Goal: Download file/media

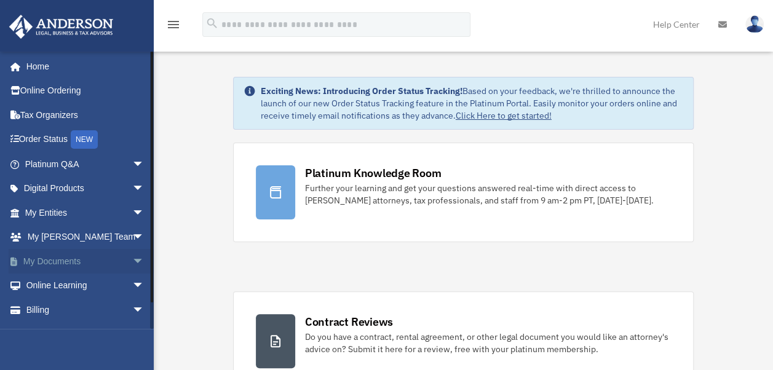
click at [63, 267] on link "My Documents arrow_drop_down" at bounding box center [86, 261] width 154 height 25
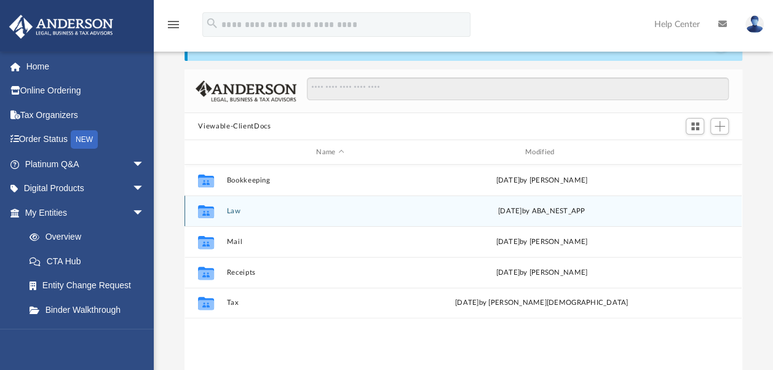
scroll to position [62, 0]
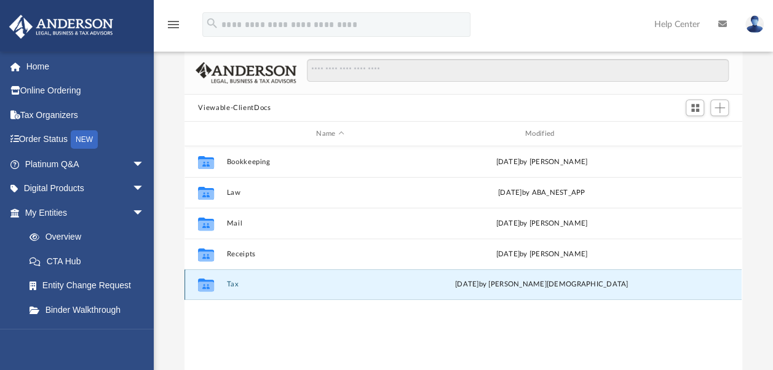
click at [236, 287] on button "Tax" at bounding box center [330, 285] width 207 height 8
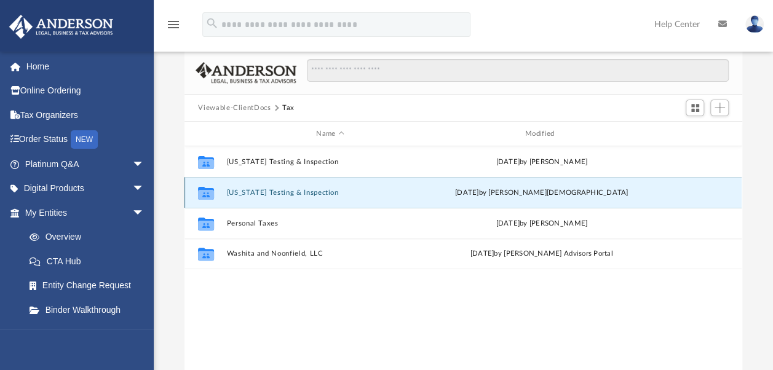
click at [295, 195] on button "Florida Testing & Inspection" at bounding box center [330, 193] width 207 height 8
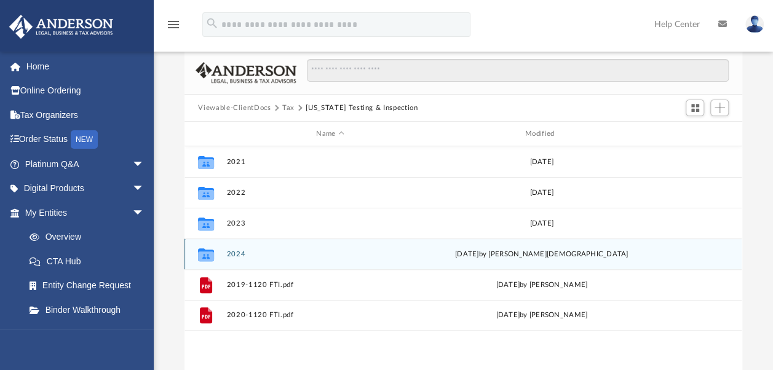
click at [238, 254] on button "2024" at bounding box center [330, 254] width 207 height 8
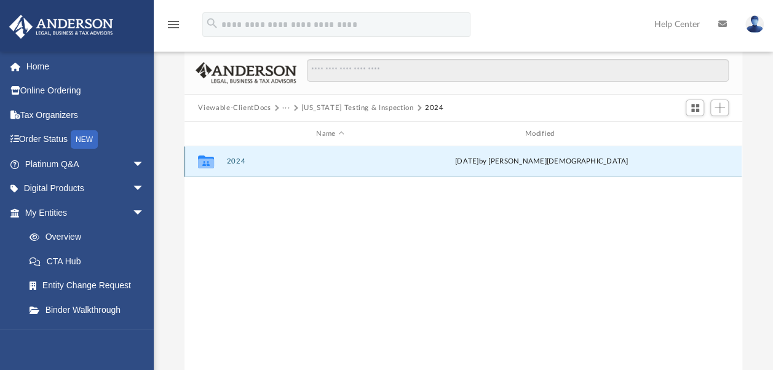
click at [236, 160] on button "2024" at bounding box center [330, 162] width 207 height 8
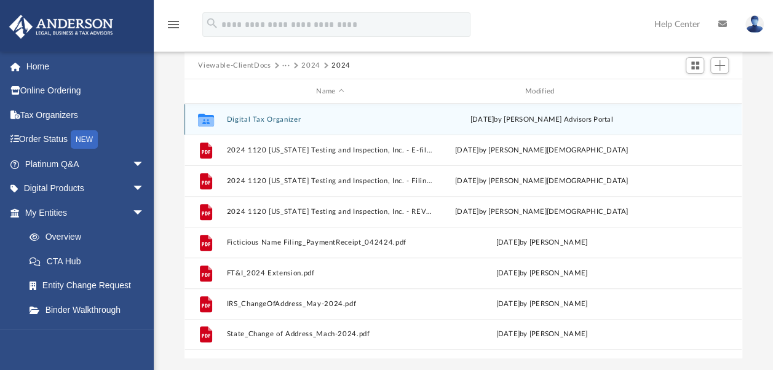
scroll to position [123, 0]
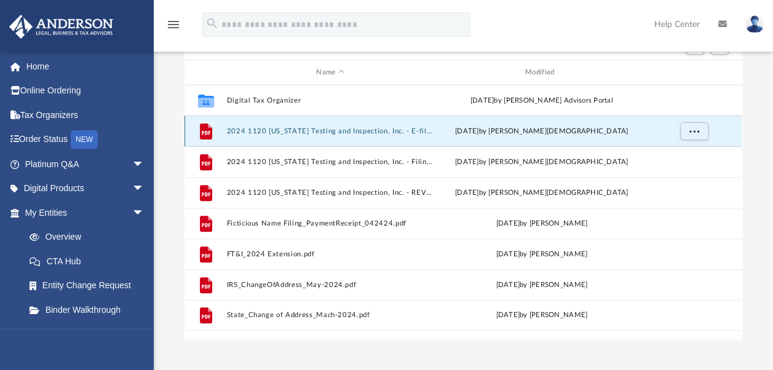
click at [322, 130] on button "2024 1120 Florida Testing and Inspection, Inc. - E-file authorisation - please …" at bounding box center [330, 131] width 207 height 8
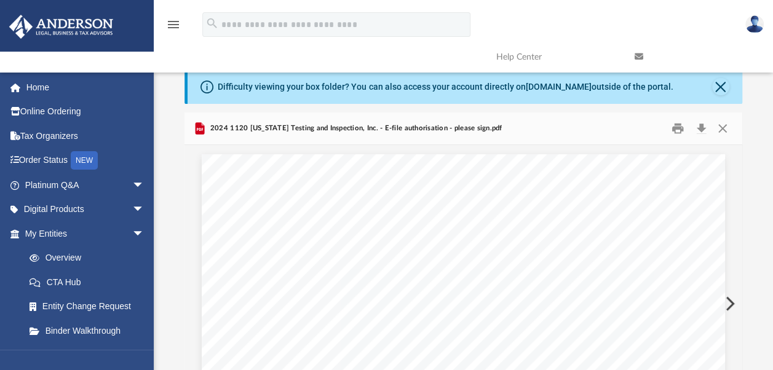
scroll to position [0, 0]
click at [703, 127] on button "Download" at bounding box center [701, 128] width 22 height 19
click at [720, 126] on button "Close" at bounding box center [723, 128] width 22 height 19
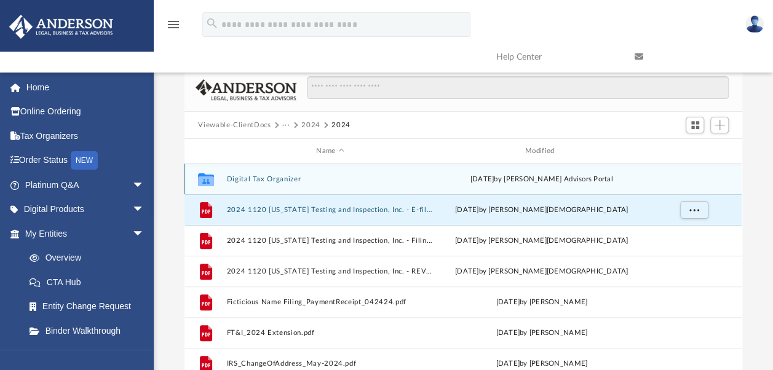
scroll to position [62, 0]
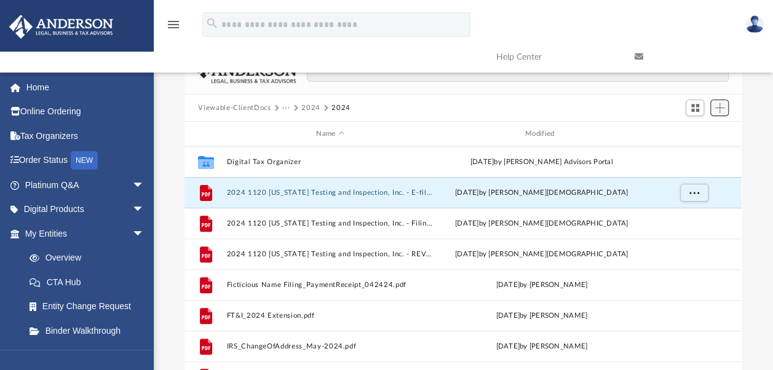
click at [722, 114] on button "Add" at bounding box center [720, 108] width 18 height 17
click at [694, 135] on li "Upload" at bounding box center [701, 132] width 39 height 13
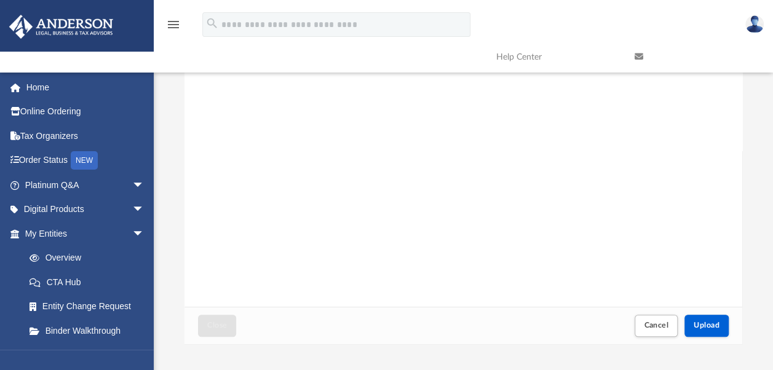
scroll to position [246, 0]
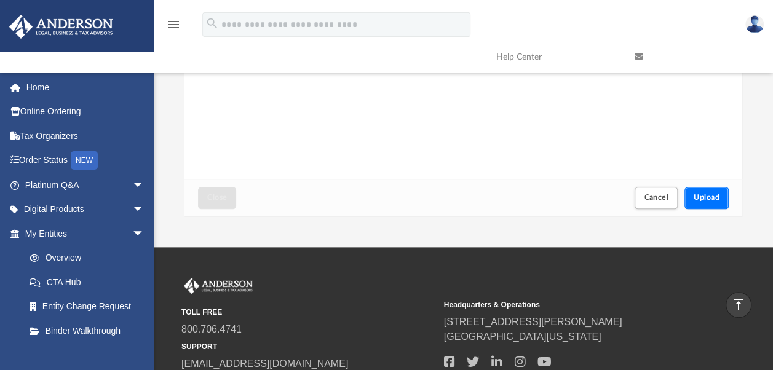
click at [712, 198] on span "Upload" at bounding box center [707, 197] width 26 height 7
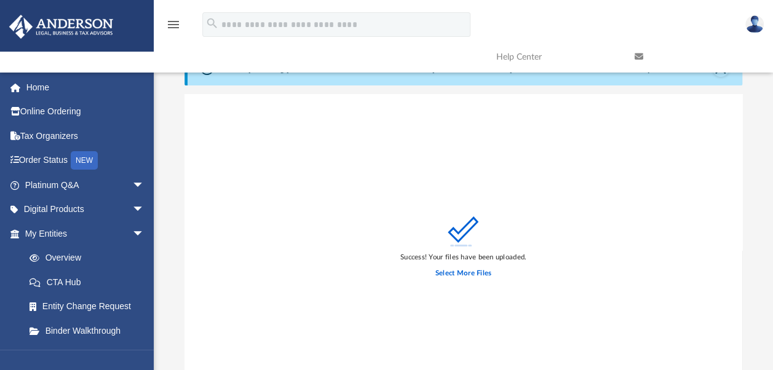
scroll to position [0, 0]
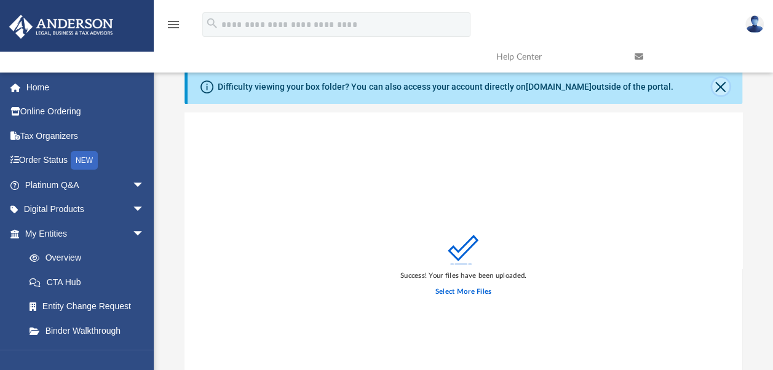
click at [721, 92] on button "Close" at bounding box center [721, 86] width 17 height 17
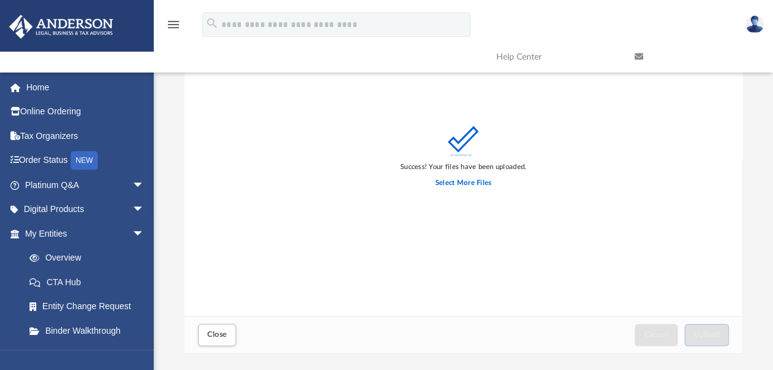
scroll to position [246, 0]
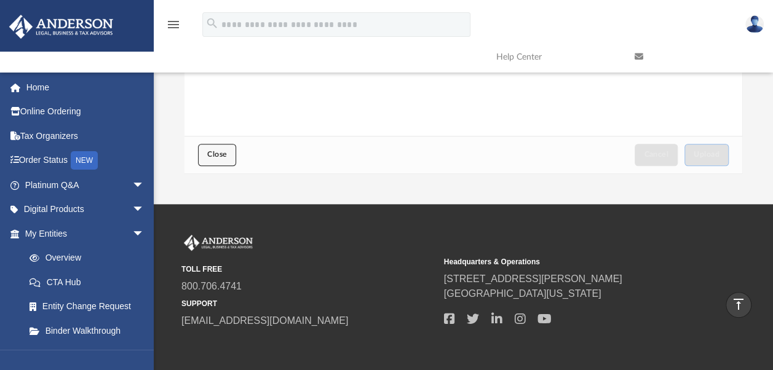
click at [214, 153] on span "Close" at bounding box center [217, 154] width 20 height 7
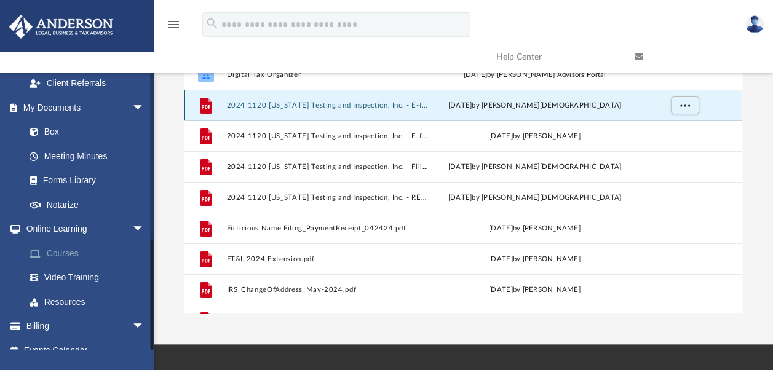
scroll to position [123, 0]
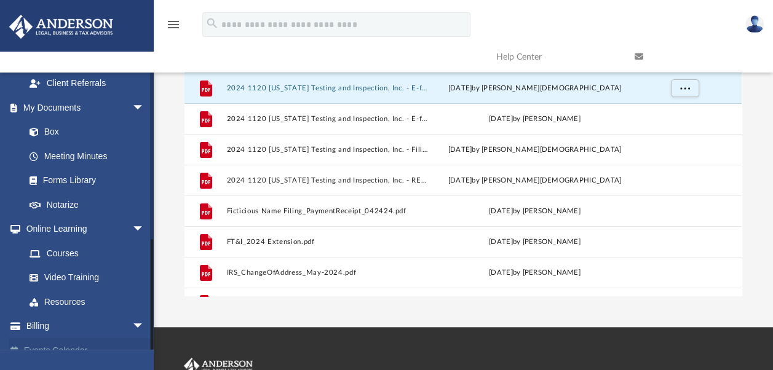
click at [70, 338] on link "Events Calendar" at bounding box center [86, 350] width 154 height 25
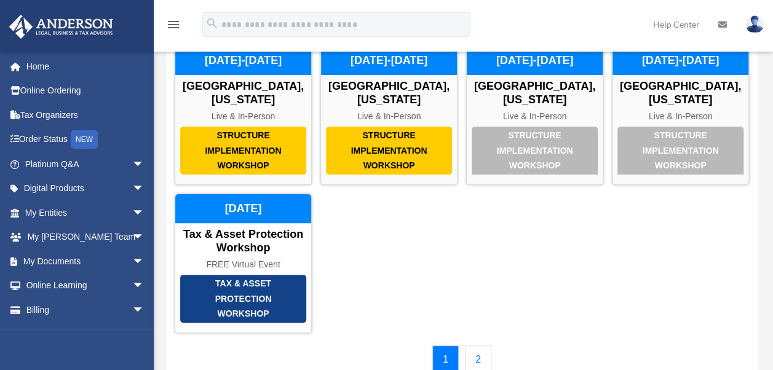
scroll to position [123, 0]
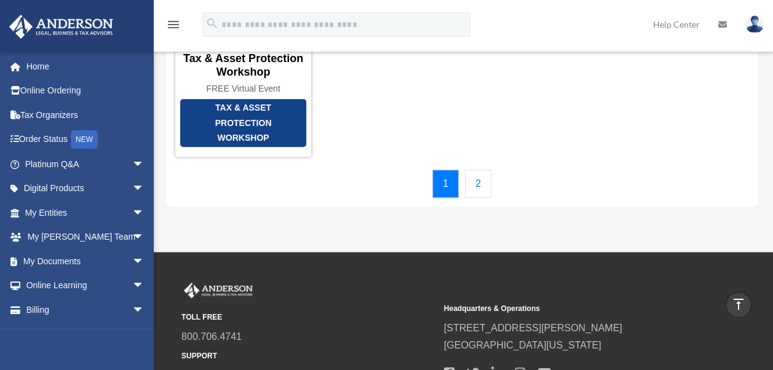
click at [484, 170] on link "2" at bounding box center [478, 184] width 26 height 28
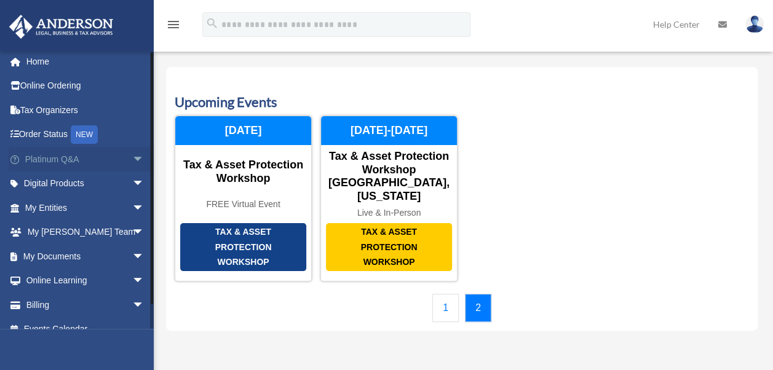
scroll to position [0, 0]
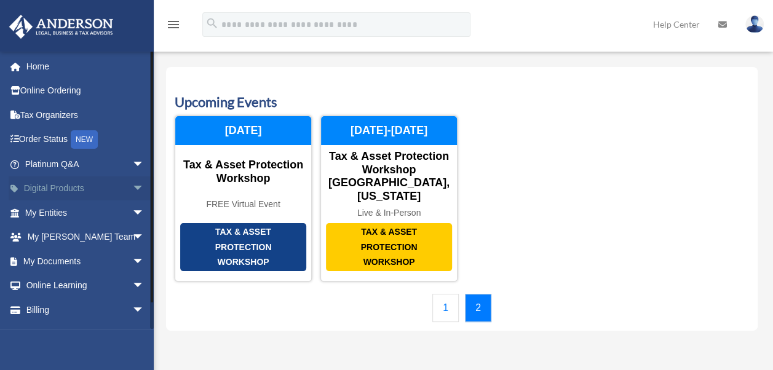
click at [132, 188] on span "arrow_drop_down" at bounding box center [144, 189] width 25 height 25
click at [132, 188] on span "arrow_drop_up" at bounding box center [144, 189] width 25 height 25
click at [132, 164] on span "arrow_drop_down" at bounding box center [144, 164] width 25 height 25
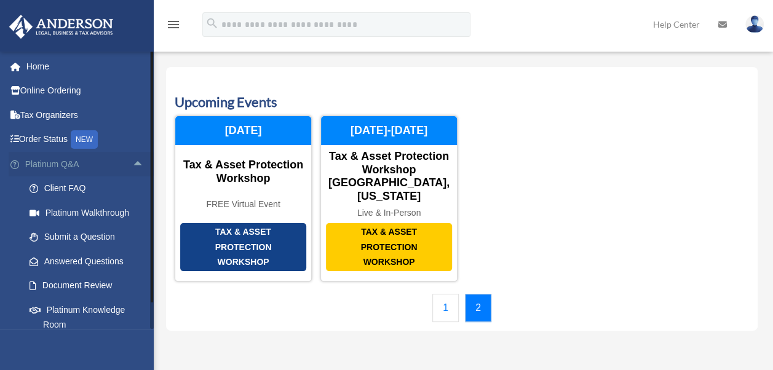
click at [132, 164] on span "arrow_drop_up" at bounding box center [144, 164] width 25 height 25
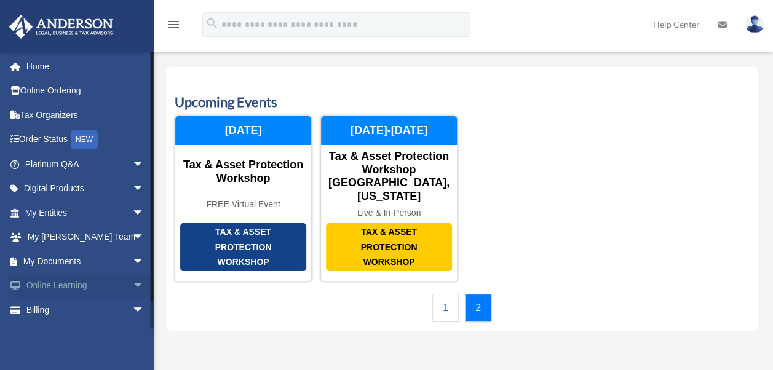
click at [132, 281] on span "arrow_drop_down" at bounding box center [144, 286] width 25 height 25
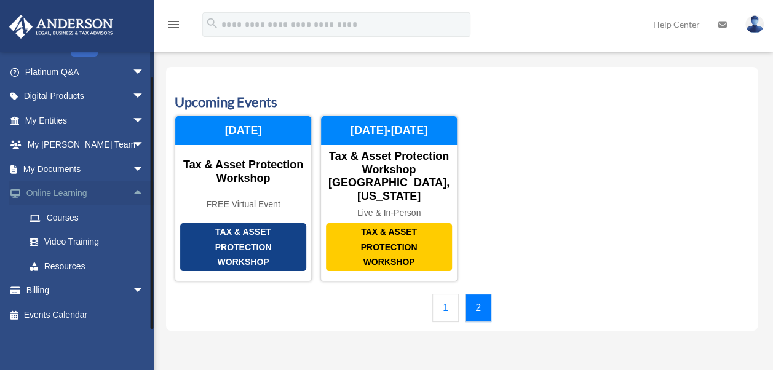
scroll to position [62, 0]
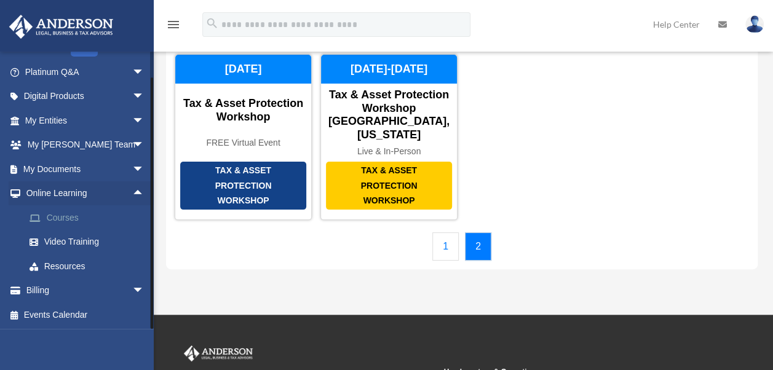
click at [52, 217] on link "Courses" at bounding box center [90, 218] width 146 height 25
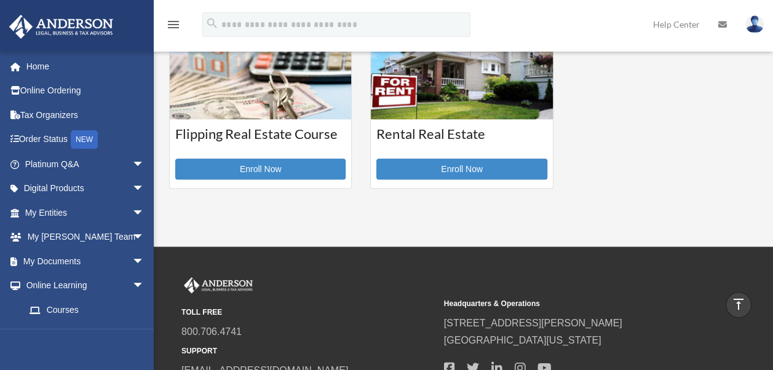
scroll to position [431, 0]
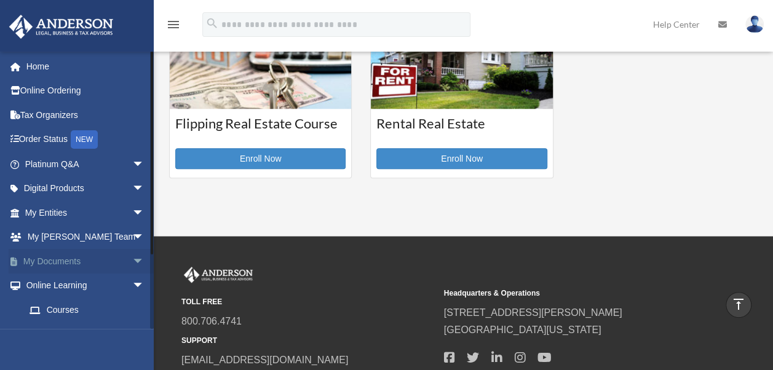
click at [132, 262] on span "arrow_drop_down" at bounding box center [144, 261] width 25 height 25
click at [132, 262] on span "arrow_drop_up" at bounding box center [144, 261] width 25 height 25
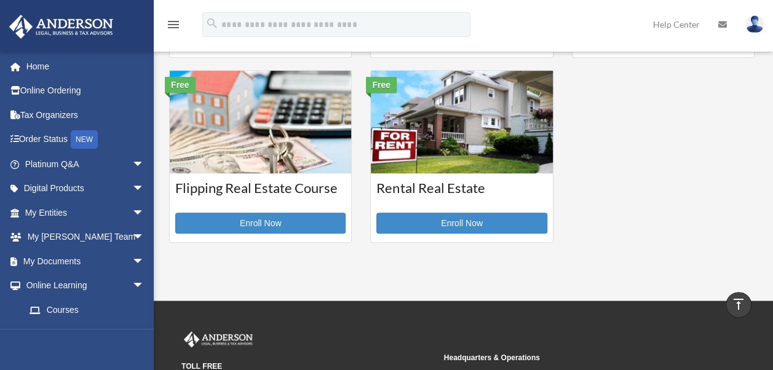
scroll to position [308, 0]
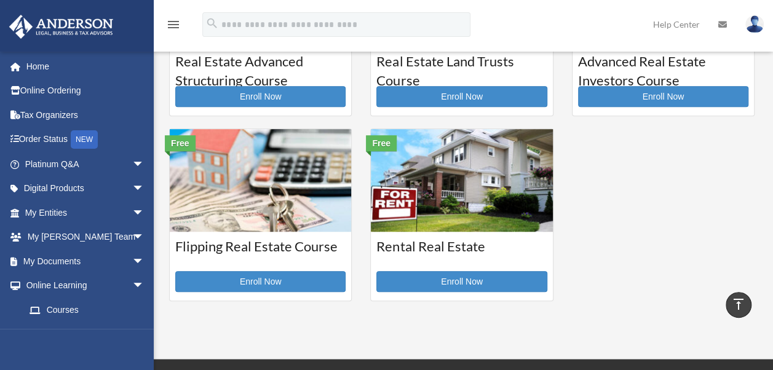
click at [757, 26] on img at bounding box center [755, 24] width 18 height 18
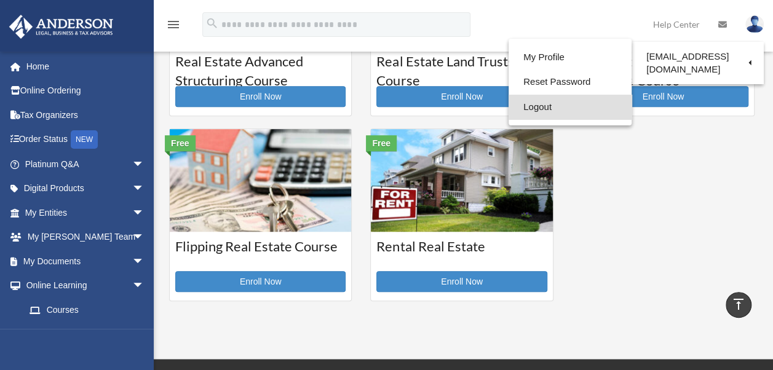
click at [534, 110] on link "Logout" at bounding box center [570, 107] width 123 height 25
